Goal: Task Accomplishment & Management: Use online tool/utility

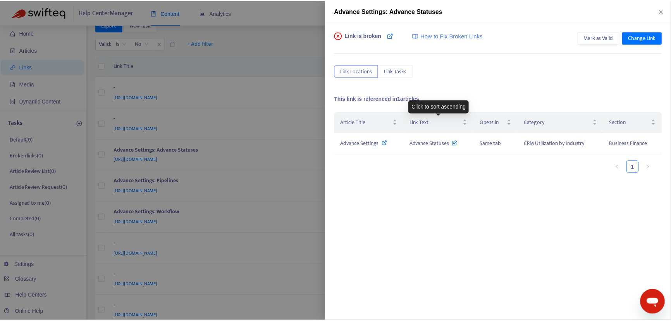
scroll to position [17, 0]
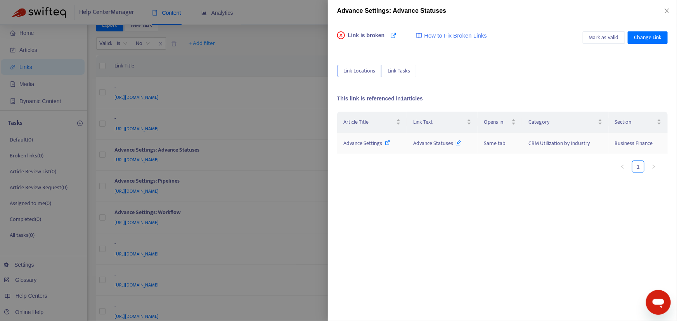
click at [364, 143] on span "Advance Settings" at bounding box center [362, 143] width 39 height 9
click at [666, 11] on icon "close" at bounding box center [666, 11] width 4 height 5
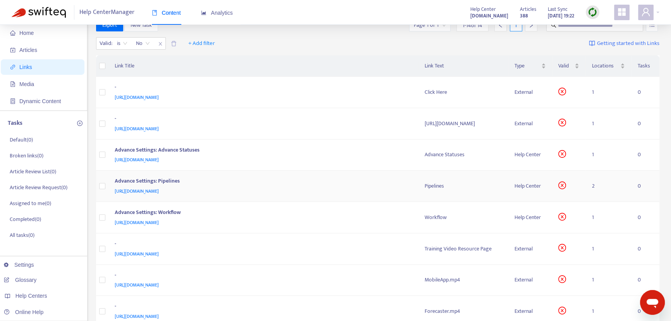
click at [566, 184] on icon "close-circle" at bounding box center [563, 185] width 8 height 8
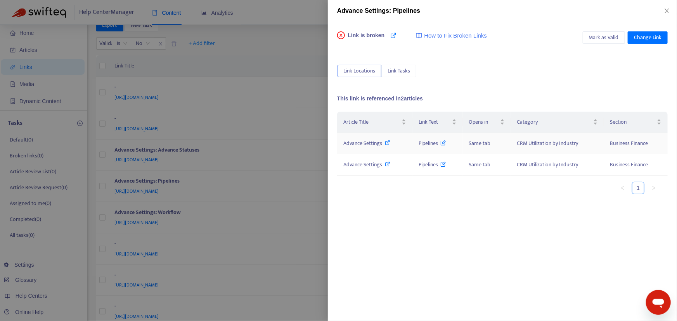
click at [364, 143] on span "Advance Settings" at bounding box center [362, 143] width 39 height 9
click at [667, 11] on icon "close" at bounding box center [666, 11] width 4 height 5
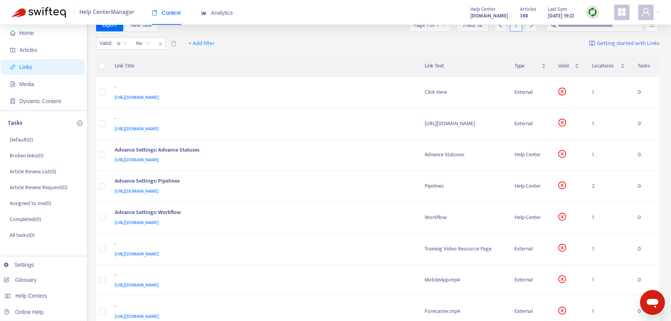
click at [591, 10] on img at bounding box center [593, 12] width 10 height 10
click at [605, 29] on link "Quick Sync" at bounding box center [608, 28] width 33 height 9
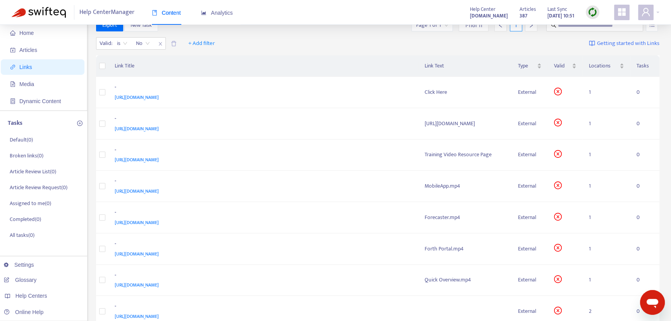
click at [594, 11] on img at bounding box center [593, 12] width 10 height 10
click at [604, 27] on link "Quick Sync" at bounding box center [608, 28] width 33 height 9
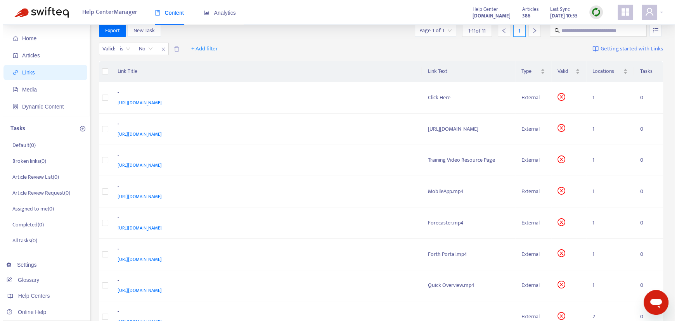
scroll to position [0, 0]
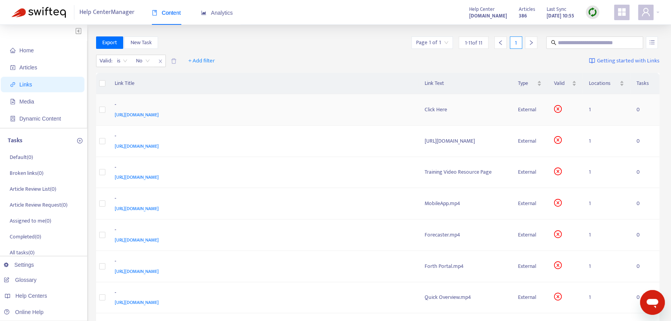
click at [560, 109] on icon "close-circle" at bounding box center [558, 108] width 3 height 3
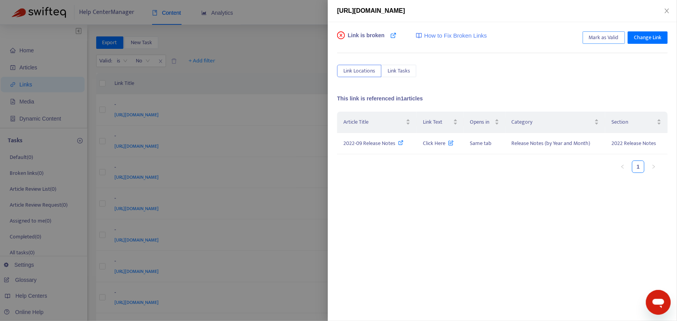
click at [597, 37] on span "Mark as Valid" at bounding box center [604, 37] width 30 height 9
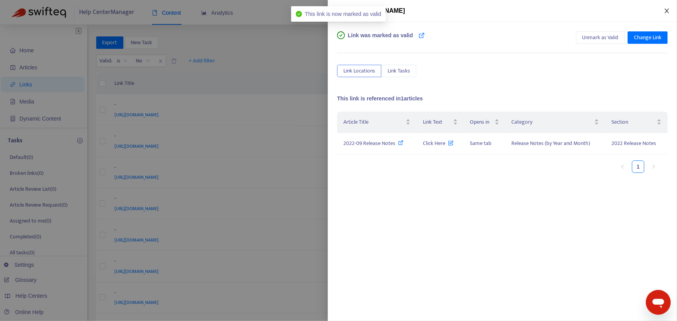
click at [668, 9] on icon "close" at bounding box center [666, 11] width 6 height 6
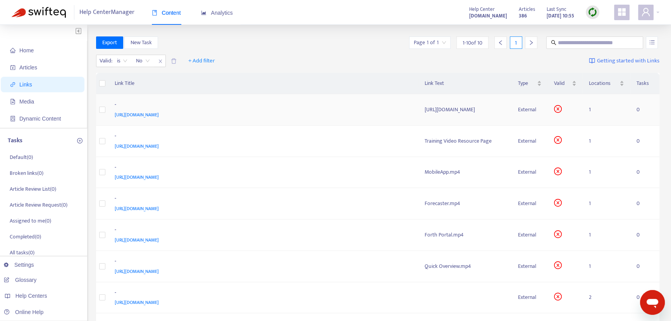
click at [562, 109] on icon "close-circle" at bounding box center [558, 109] width 8 height 8
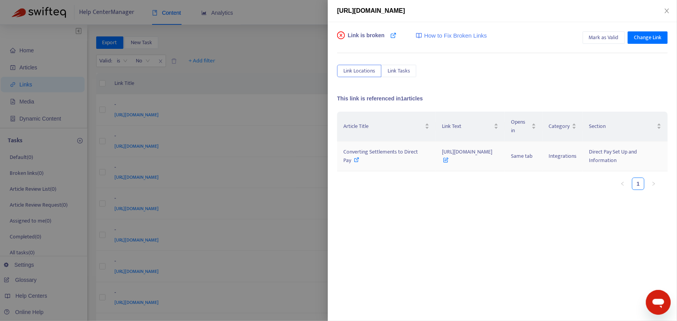
click at [357, 161] on span "Converting Settlements to Direct Pay" at bounding box center [380, 155] width 74 height 17
